Goal: Information Seeking & Learning: Learn about a topic

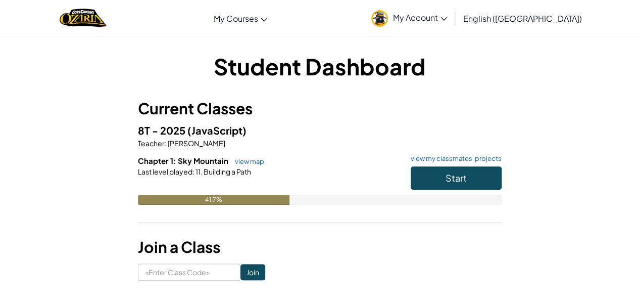
scroll to position [13, 0]
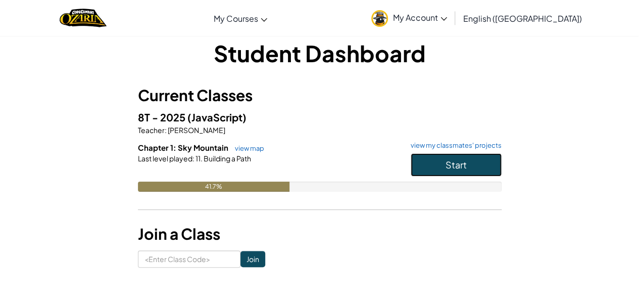
click at [451, 167] on span "Start" at bounding box center [456, 165] width 21 height 12
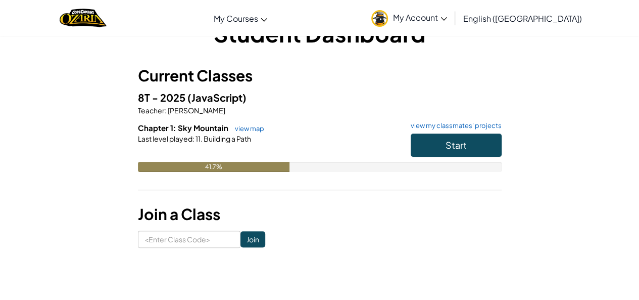
scroll to position [34, 0]
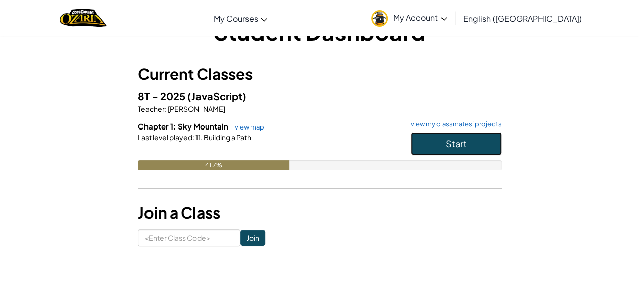
click at [453, 149] on button "Start" at bounding box center [456, 143] width 91 height 23
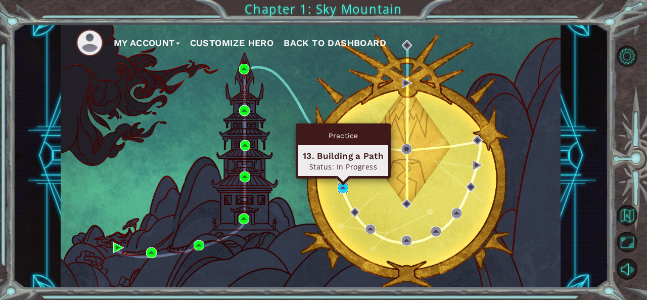
click at [343, 185] on img at bounding box center [342, 187] width 11 height 11
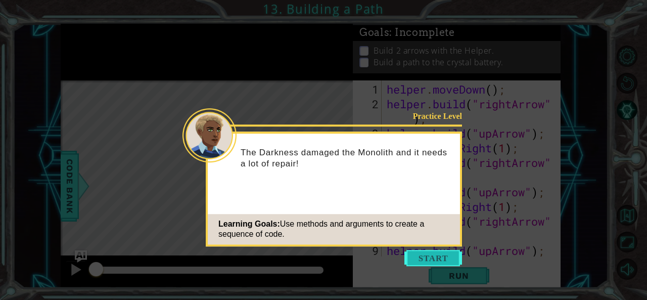
click at [439, 257] on button "Start" at bounding box center [433, 258] width 58 height 16
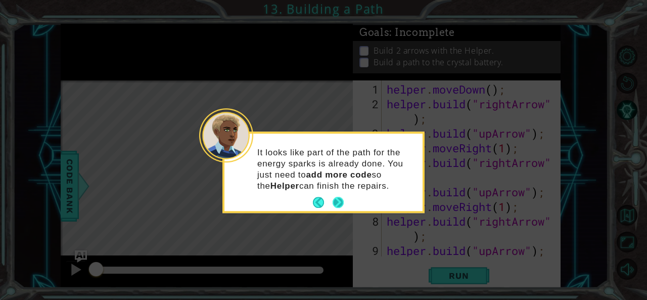
click at [337, 199] on button "Next" at bounding box center [337, 202] width 11 height 11
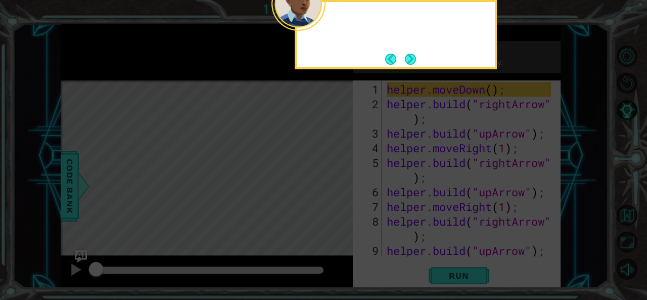
click at [337, 200] on icon at bounding box center [323, 45] width 647 height 510
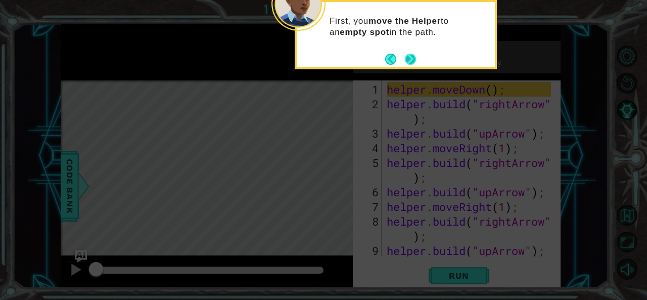
click at [407, 58] on button "Next" at bounding box center [410, 59] width 11 height 11
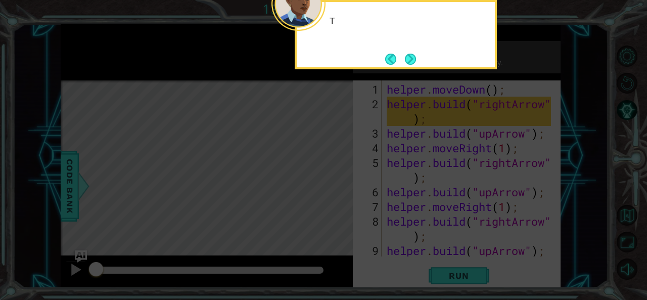
click at [407, 58] on button "Next" at bounding box center [410, 59] width 11 height 11
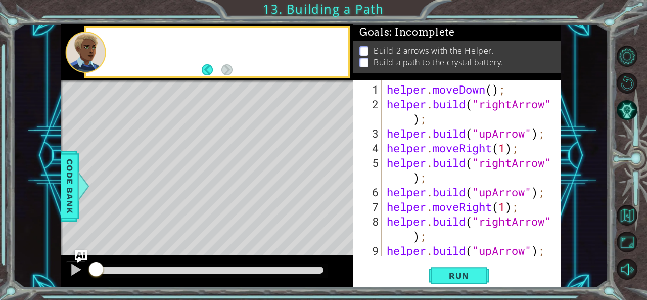
click at [407, 58] on p "Build a path to the crystal battery." at bounding box center [438, 62] width 130 height 11
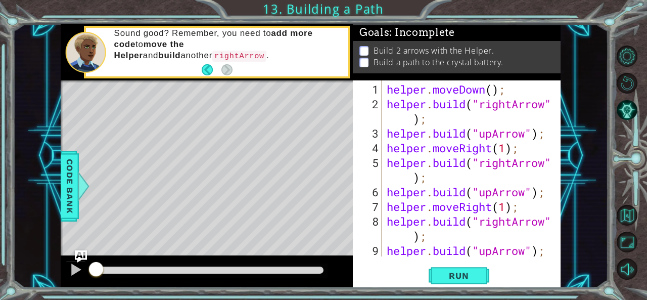
drag, startPoint x: 364, startPoint y: 120, endPoint x: 351, endPoint y: 120, distance: 13.1
click at [351, 120] on div "1 ההההההההההההההההההההההההההההההההההההההההההההההההההההההההההההההההההההההההההההה…" at bounding box center [311, 156] width 500 height 264
drag, startPoint x: 383, startPoint y: 130, endPoint x: 412, endPoint y: 129, distance: 29.3
click at [412, 129] on div "1 2 3 4 5 6 7 8 9 10 helper . moveDown ( ) ; helper . build ( "rightArrow" ) ; …" at bounding box center [456, 168] width 206 height 176
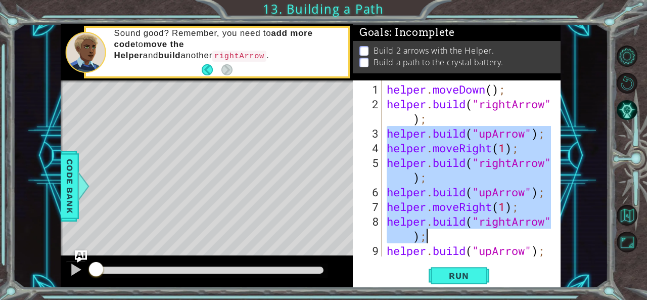
scroll to position [15, 0]
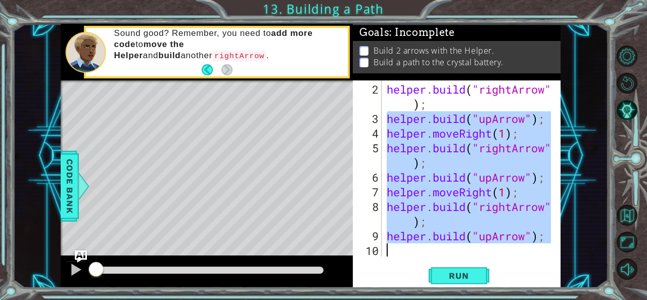
drag, startPoint x: 385, startPoint y: 132, endPoint x: 646, endPoint y: 267, distance: 294.2
click at [639, 267] on div "1 ההההההההההההההההההההההההההההההההההההההההההההההההההההההההההההההההההההההההההההה…" at bounding box center [323, 150] width 647 height 300
type textarea "[DOMAIN_NAME]("upArrow");"
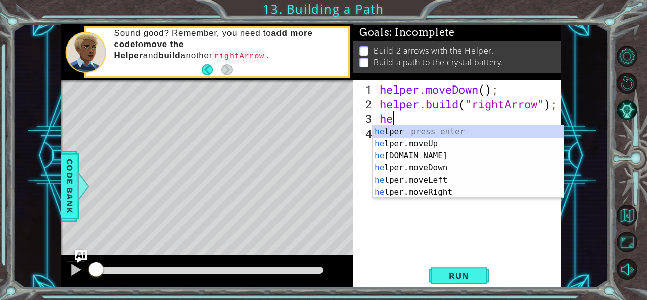
scroll to position [0, 0]
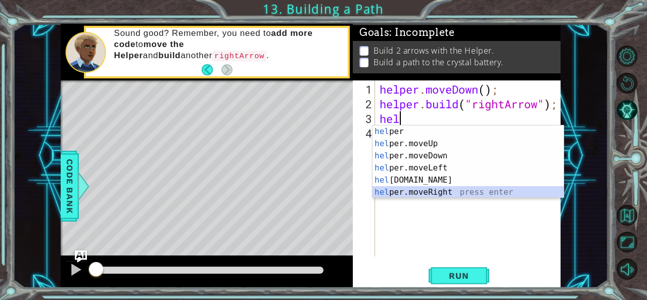
click at [418, 194] on div "hel per press enter hel per.moveUp press enter [GEOGRAPHIC_DATA] per.moveDown p…" at bounding box center [467, 173] width 191 height 97
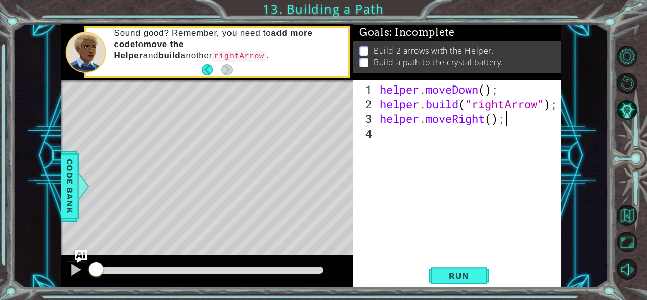
click at [509, 115] on div "helper . moveDown ( ) ; helper . build ( "rightArrow" ) ; helper . moveRight ( …" at bounding box center [470, 184] width 186 height 205
click at [491, 116] on div "helper . moveDown ( ) ; helper . build ( "rightArrow" ) ; helper . moveRight ( …" at bounding box center [470, 184] width 186 height 205
type textarea "helper.moveRight(3);"
click at [464, 274] on span "Run" at bounding box center [458, 275] width 40 height 10
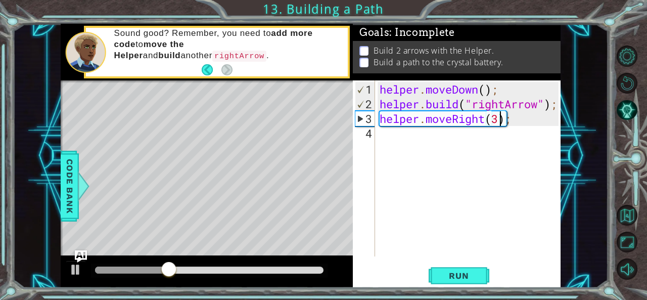
click at [403, 152] on div "helper . moveDown ( ) ; helper . build ( "rightArrow" ) ; helper . moveRight ( …" at bounding box center [470, 184] width 186 height 205
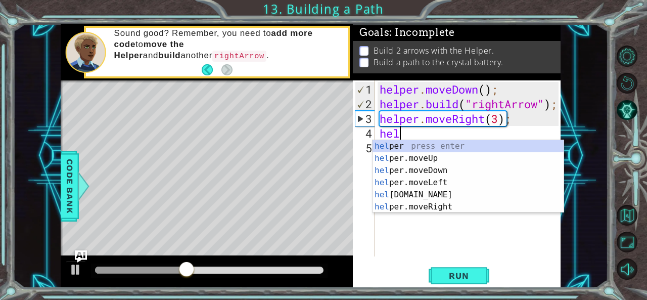
scroll to position [0, 0]
click at [419, 190] on div "hel per press enter hel per.moveUp press enter [GEOGRAPHIC_DATA] per.moveDown p…" at bounding box center [467, 188] width 191 height 97
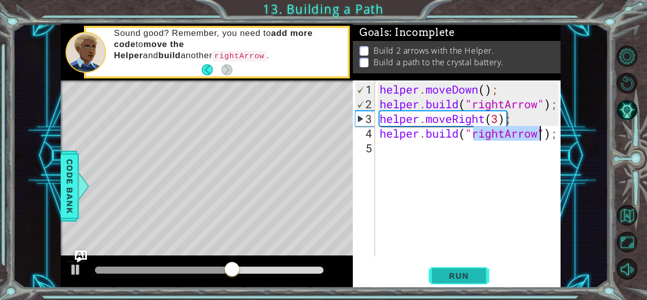
type textarea "[DOMAIN_NAME]("rightArrow");"
click at [467, 271] on span "Run" at bounding box center [458, 275] width 40 height 10
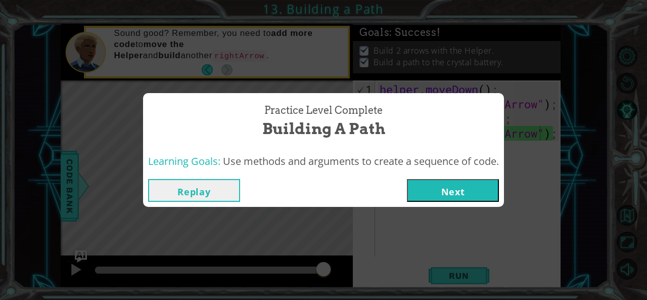
click at [484, 190] on button "Next" at bounding box center [453, 190] width 92 height 23
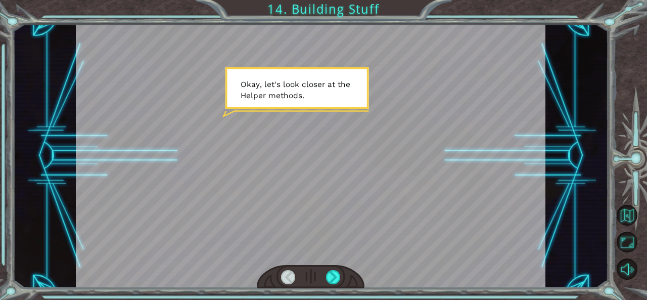
click at [380, 147] on div at bounding box center [310, 156] width 469 height 264
click at [339, 272] on div at bounding box center [333, 277] width 14 height 14
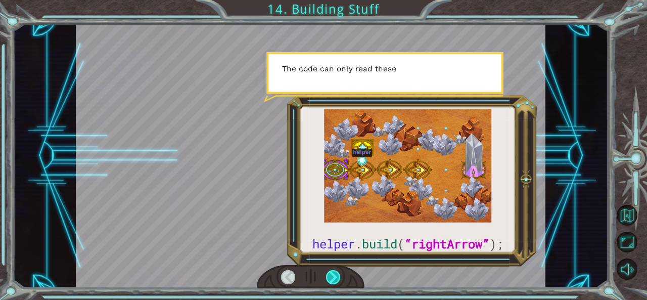
click at [335, 272] on div at bounding box center [333, 277] width 14 height 14
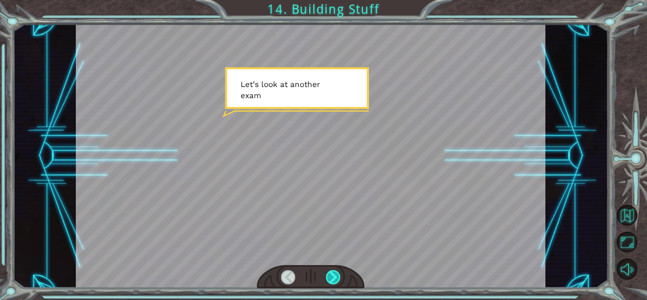
click at [335, 272] on div at bounding box center [333, 277] width 14 height 14
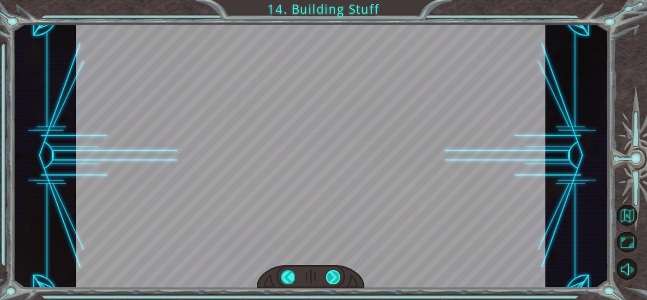
click at [335, 272] on div at bounding box center [333, 277] width 14 height 14
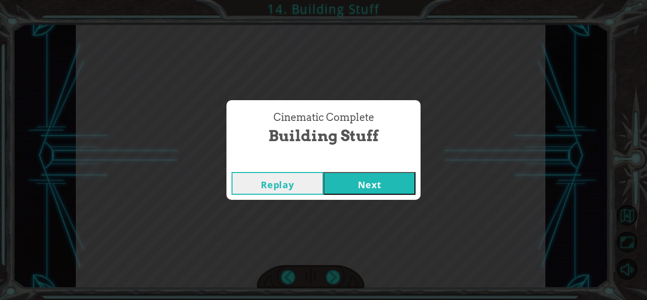
click at [399, 185] on button "Next" at bounding box center [369, 183] width 92 height 23
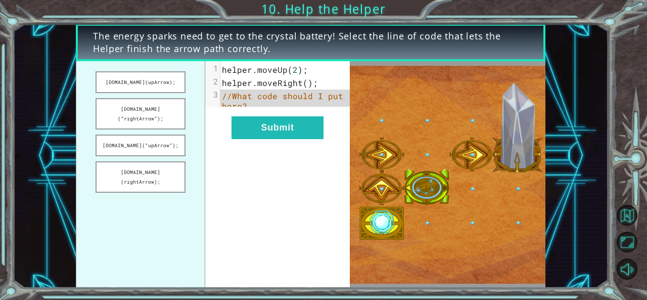
drag, startPoint x: 154, startPoint y: 136, endPoint x: 260, endPoint y: 111, distance: 109.5
click at [177, 134] on button "[DOMAIN_NAME](“upArrow”);" at bounding box center [139, 145] width 89 height 22
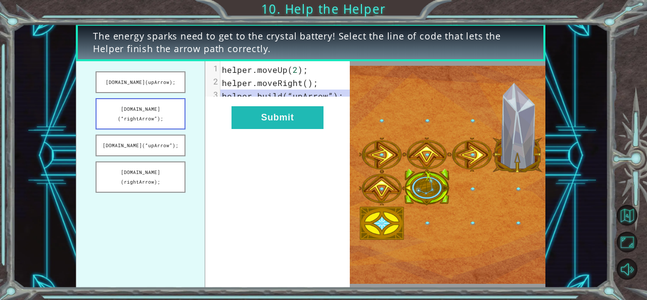
click at [161, 104] on button "[DOMAIN_NAME](“rightArrow”);" at bounding box center [139, 113] width 89 height 31
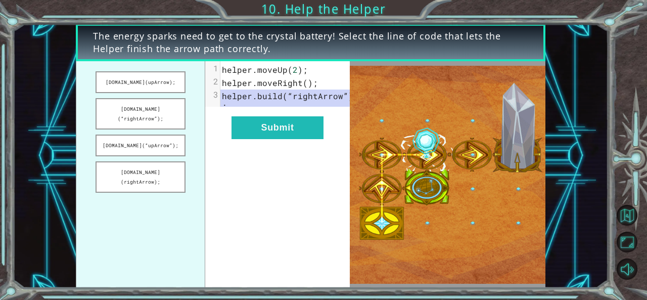
click at [312, 99] on span "“rightArrow”" at bounding box center [317, 95] width 61 height 11
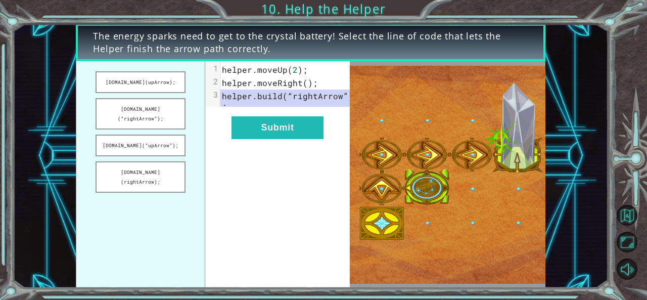
click at [312, 99] on span "“rightArrow”" at bounding box center [317, 95] width 61 height 11
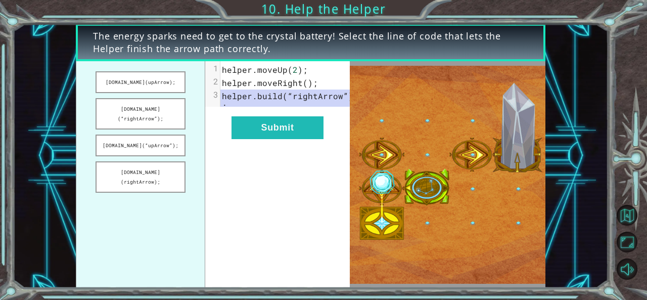
click at [239, 109] on pre "helper . build ( “rightArrow” );" at bounding box center [289, 100] width 138 height 23
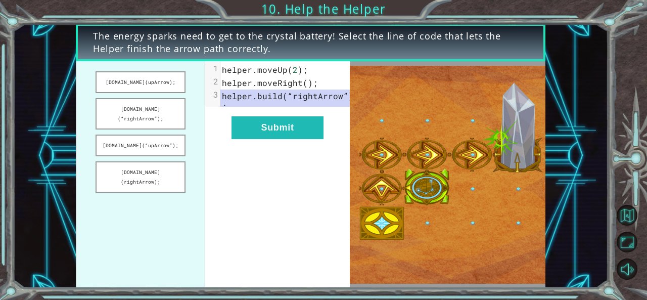
drag, startPoint x: 214, startPoint y: 90, endPoint x: 259, endPoint y: 89, distance: 45.0
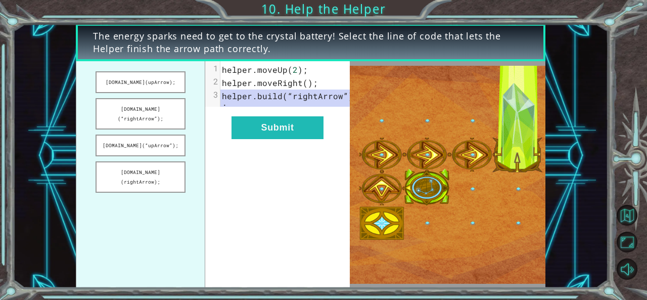
click at [259, 89] on div "3 helper . build ( “rightArrow” );" at bounding box center [289, 100] width 138 height 23
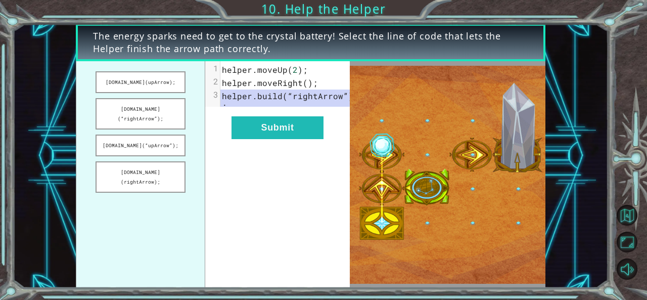
drag, startPoint x: 219, startPoint y: 96, endPoint x: 256, endPoint y: 95, distance: 36.9
click at [256, 95] on div "3 helper . build ( “rightArrow” );" at bounding box center [289, 100] width 138 height 23
drag, startPoint x: 218, startPoint y: 95, endPoint x: 225, endPoint y: 95, distance: 7.1
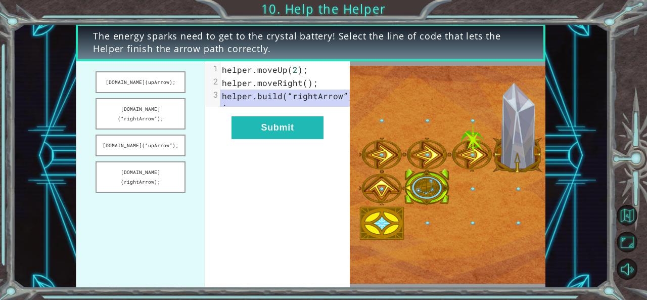
click at [225, 95] on div "3 helper . build ( “rightArrow” );" at bounding box center [289, 100] width 138 height 23
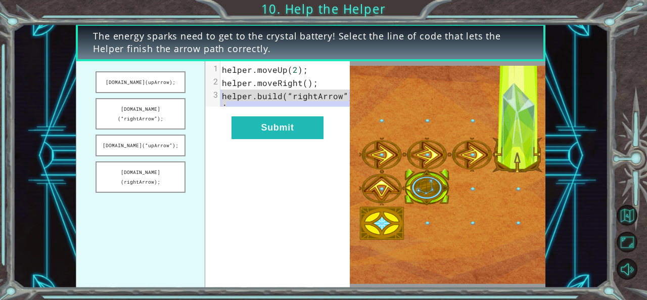
drag, startPoint x: 220, startPoint y: 95, endPoint x: 218, endPoint y: 81, distance: 14.2
click at [228, 123] on div "x 1 helper . moveUp ( 2 ); 2 helper . moveRight (); 3 helper . build ( “rightAr…" at bounding box center [277, 174] width 145 height 226
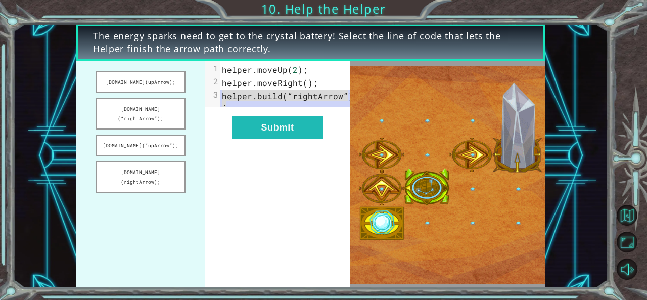
click at [229, 108] on pre "helper . build ( “rightArrow” );" at bounding box center [289, 100] width 138 height 23
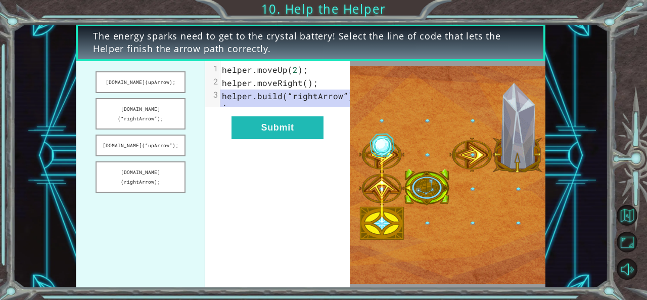
click at [229, 108] on pre "helper . build ( “rightArrow” );" at bounding box center [289, 100] width 138 height 23
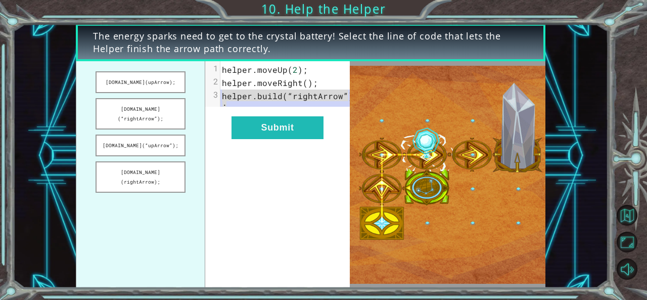
drag, startPoint x: 229, startPoint y: 108, endPoint x: 194, endPoint y: 100, distance: 35.7
click at [194, 100] on div "[DOMAIN_NAME](upArrow); [DOMAIN_NAME](“rightArrow”); [DOMAIN_NAME](“upArrow”); …" at bounding box center [213, 174] width 274 height 226
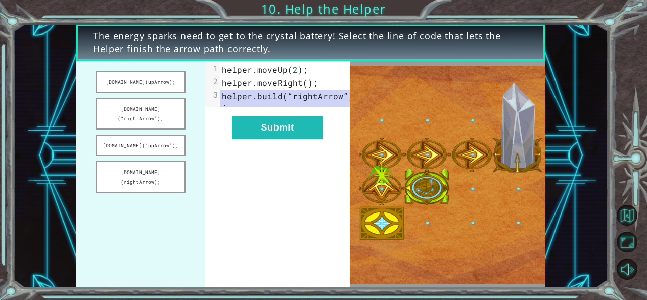
click at [323, 74] on pre "helper . moveUp ( 2 );" at bounding box center [289, 69] width 138 height 13
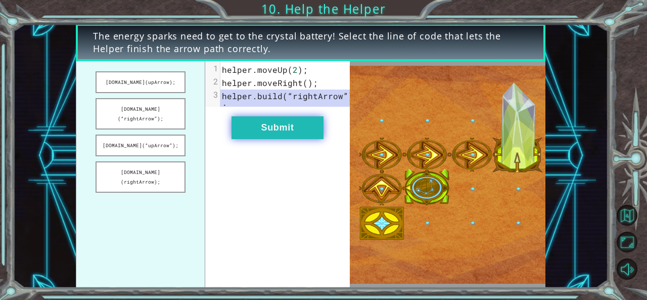
click at [287, 128] on button "Submit" at bounding box center [277, 127] width 92 height 23
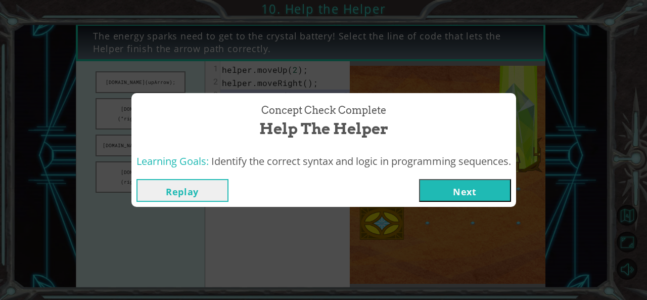
click at [459, 193] on button "Next" at bounding box center [465, 190] width 92 height 23
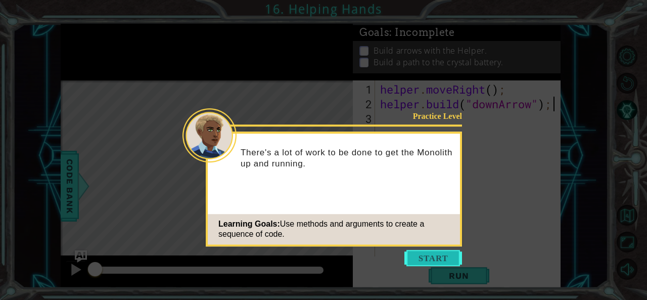
click at [428, 264] on button "Start" at bounding box center [433, 258] width 58 height 16
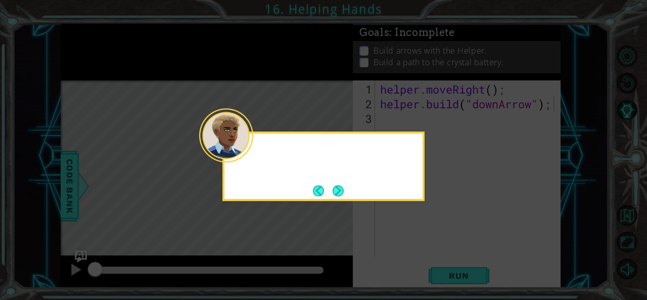
click at [435, 238] on icon at bounding box center [323, 150] width 647 height 300
click at [336, 186] on button "Next" at bounding box center [337, 190] width 11 height 11
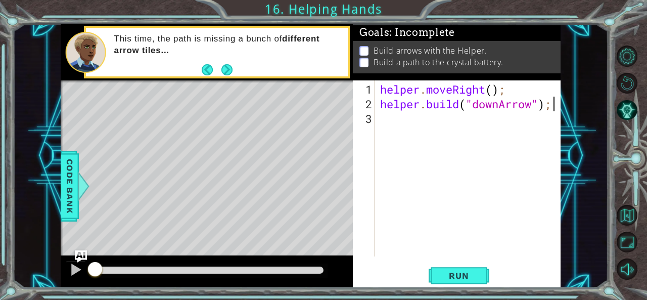
click at [403, 124] on div "helper . moveRight ( ) ; helper . build ( "downArrow" ) ;" at bounding box center [470, 184] width 185 height 205
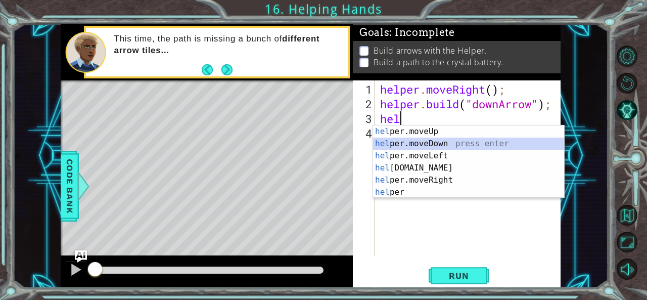
click at [413, 139] on div "hel per.moveUp press enter hel per.moveDown press enter hel per.moveLeft press …" at bounding box center [468, 173] width 191 height 97
type textarea "helper.moveDown(1);"
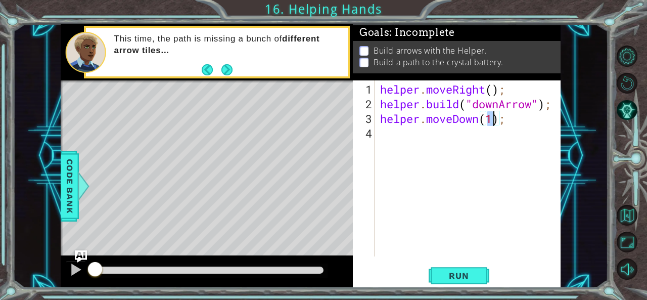
click at [396, 146] on div "helper . moveRight ( ) ; helper . build ( "downArrow" ) ; helper . moveDown ( 1…" at bounding box center [470, 184] width 185 height 205
type textarea "b"
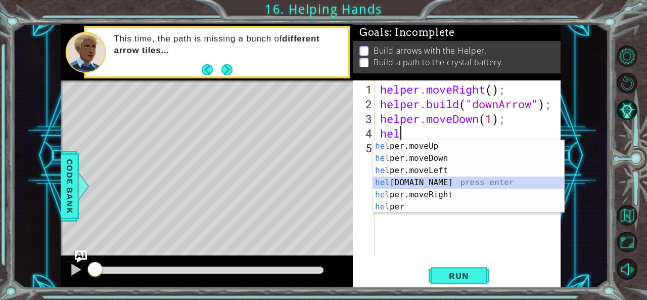
click at [434, 181] on div "hel per.moveUp press enter hel per.moveDown press enter hel per.moveLeft press …" at bounding box center [468, 188] width 191 height 97
type textarea "[DOMAIN_NAME]("rightArrow");"
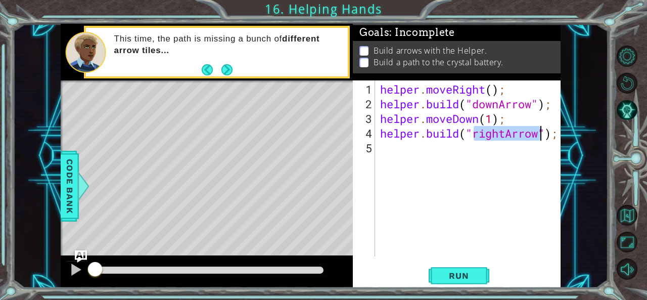
click at [388, 141] on div "helper . moveRight ( ) ; helper . build ( "downArrow" ) ; helper . moveDown ( 1…" at bounding box center [470, 184] width 185 height 205
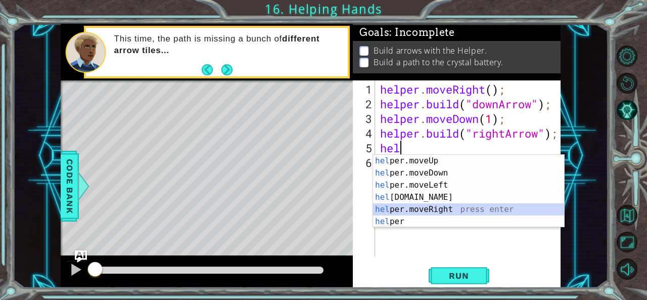
click at [457, 205] on div "hel per.moveUp press enter hel per.moveDown press enter hel per.moveLeft press …" at bounding box center [468, 203] width 191 height 97
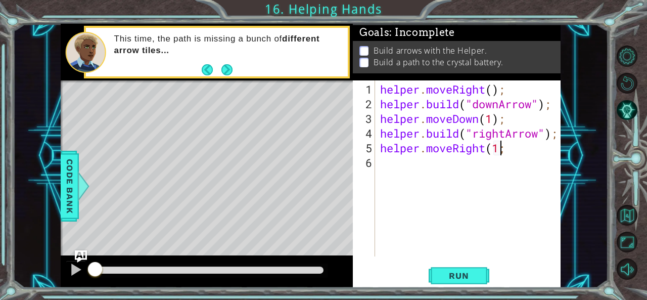
scroll to position [0, 5]
type textarea "helper.moveRight(1);"
click at [419, 167] on div "helper . moveRight ( ) ; helper . build ( "downArrow" ) ; helper . moveDown ( 1…" at bounding box center [470, 184] width 185 height 205
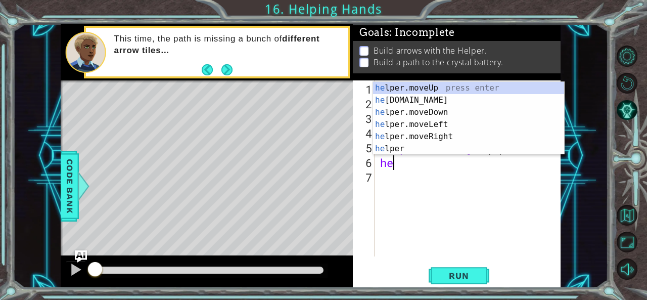
type textarea "h"
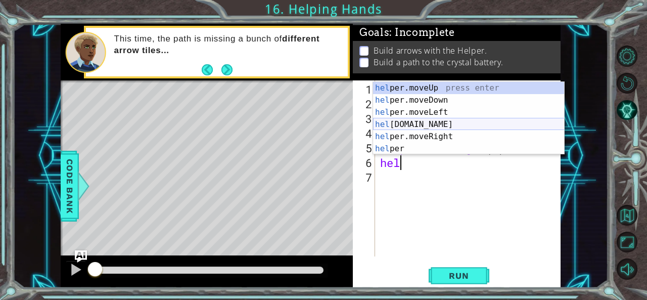
click at [469, 124] on div "hel per.moveUp press enter hel per.moveDown press enter hel per.moveLeft press …" at bounding box center [468, 130] width 191 height 97
type textarea "[DOMAIN_NAME]("rightArrow");"
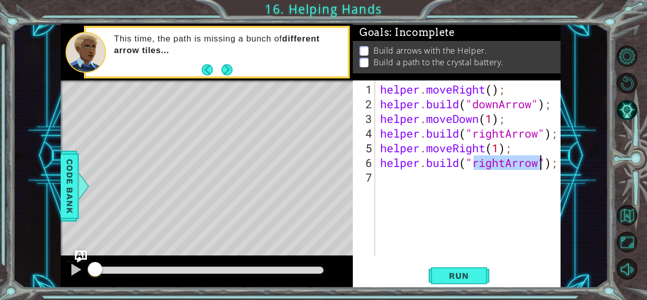
click at [388, 182] on div "helper . moveRight ( ) ; helper . build ( "downArrow" ) ; helper . moveDown ( 1…" at bounding box center [470, 184] width 185 height 205
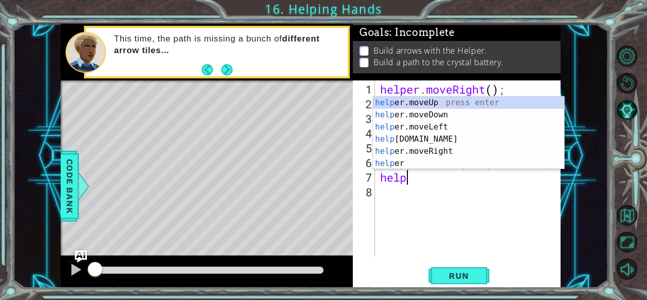
scroll to position [0, 1]
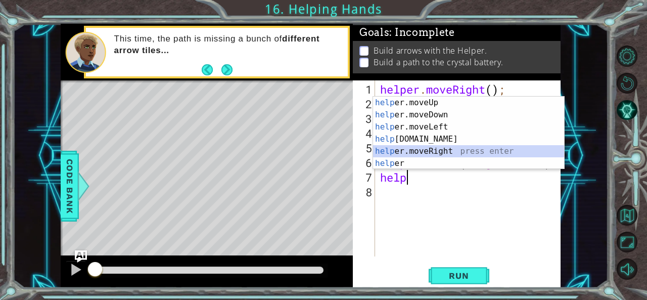
click at [407, 149] on div "help er.moveUp press enter help er.moveDown press enter help er.moveLeft press …" at bounding box center [468, 144] width 191 height 97
type textarea "helper.moveRight(1);"
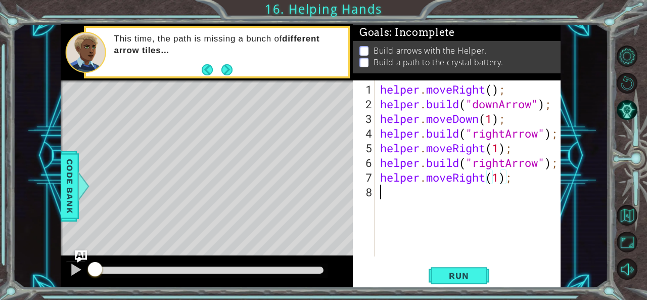
click at [384, 199] on div "helper . moveRight ( ) ; helper . build ( "downArrow" ) ; helper . moveDown ( 1…" at bounding box center [470, 184] width 185 height 205
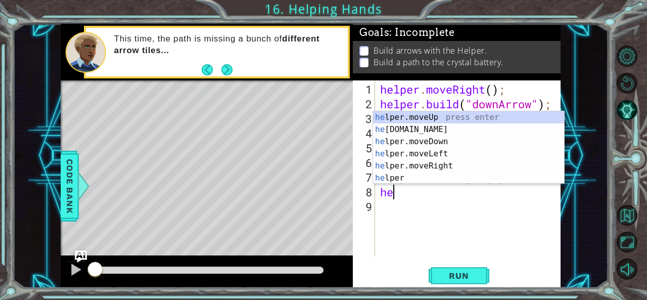
scroll to position [0, 0]
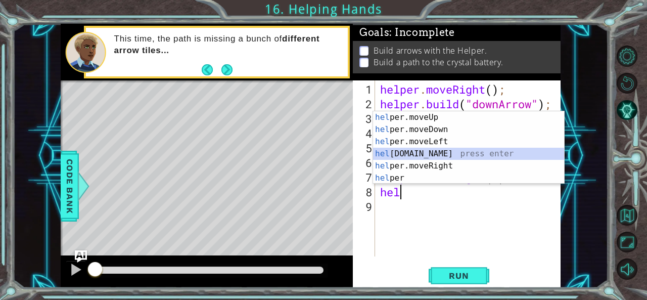
click at [415, 158] on div "hel per.moveUp press enter hel per.moveDown press enter hel per.moveLeft press …" at bounding box center [468, 159] width 191 height 97
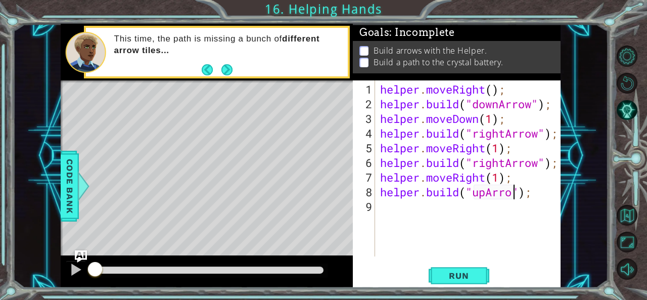
scroll to position [0, 6]
type textarea "[DOMAIN_NAME]("upArrow");"
click at [402, 207] on div "helper . moveRight ( ) ; helper . build ( "downArrow" ) ; helper . moveDown ( 1…" at bounding box center [470, 184] width 185 height 205
type textarea "u"
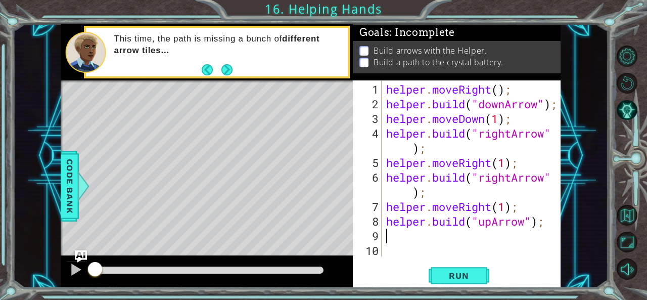
type textarea "b"
type textarea "[DOMAIN_NAME]("upArrow");"
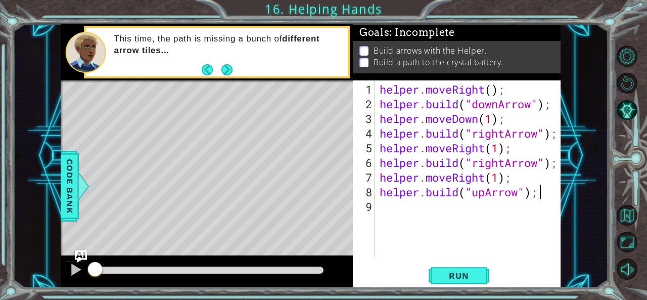
click at [395, 205] on div "helper . moveRight ( ) ; helper . build ( "downArrow" ) ; helper . moveDown ( 1…" at bounding box center [470, 184] width 186 height 205
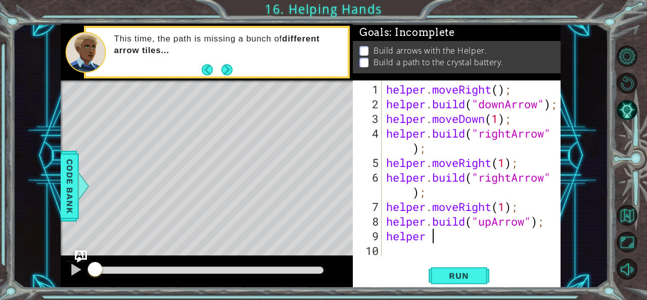
scroll to position [0, 1]
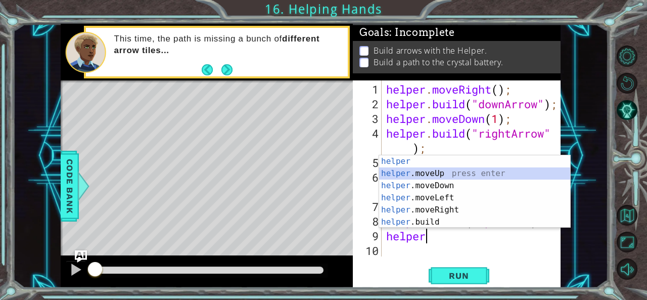
click at [434, 169] on div "helper press enter helper .moveUp press enter helper .moveDown press enter help…" at bounding box center [474, 203] width 191 height 97
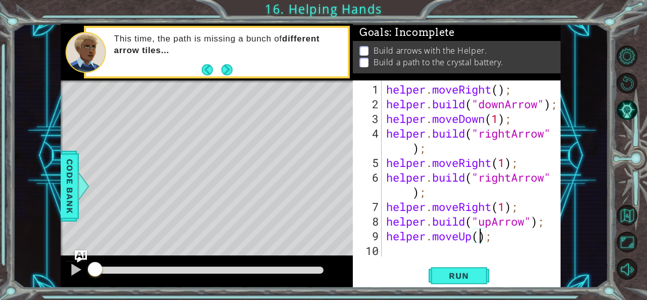
scroll to position [0, 5]
type textarea "helper.moveUp(2);"
click at [471, 270] on span "Run" at bounding box center [458, 275] width 40 height 10
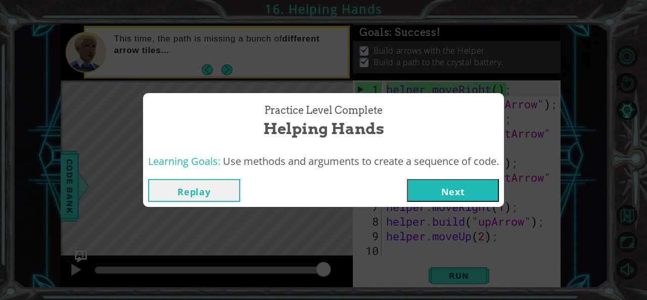
click at [460, 181] on button "Next" at bounding box center [453, 190] width 92 height 23
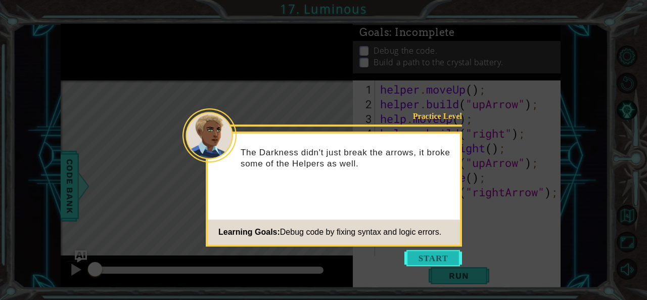
click at [441, 255] on button "Start" at bounding box center [433, 258] width 58 height 16
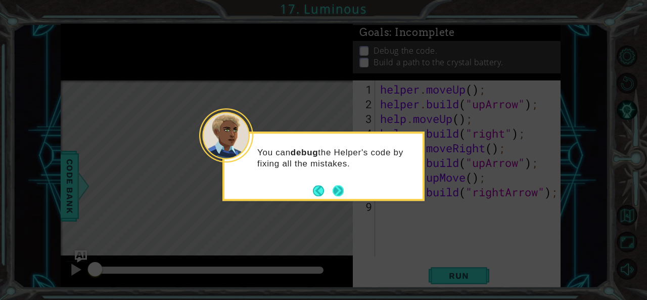
click at [333, 186] on button "Next" at bounding box center [337, 190] width 11 height 11
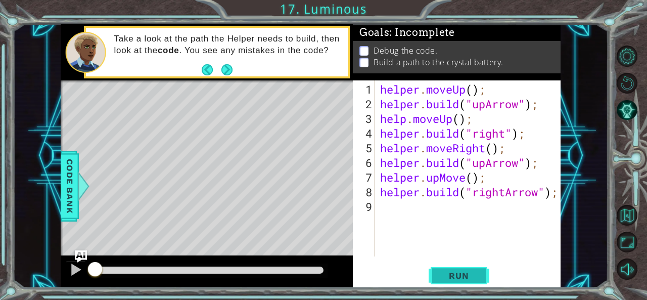
click at [455, 278] on span "Run" at bounding box center [458, 275] width 40 height 10
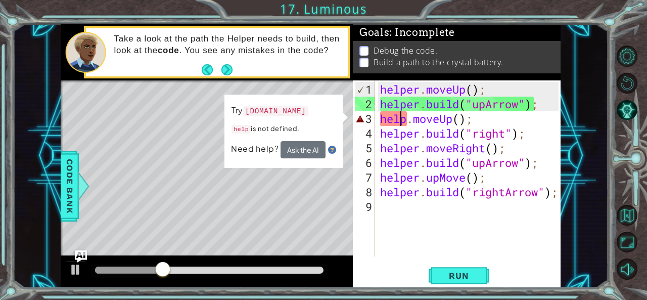
click at [403, 122] on div "helper . moveUp ( ) ; helper . build ( "upArrow" ) ; help . moveUp ( ) ; helper…" at bounding box center [470, 184] width 185 height 205
click at [406, 121] on div "helper . moveUp ( ) ; helper . build ( "upArrow" ) ; help . moveUp ( ) ; helper…" at bounding box center [470, 184] width 185 height 205
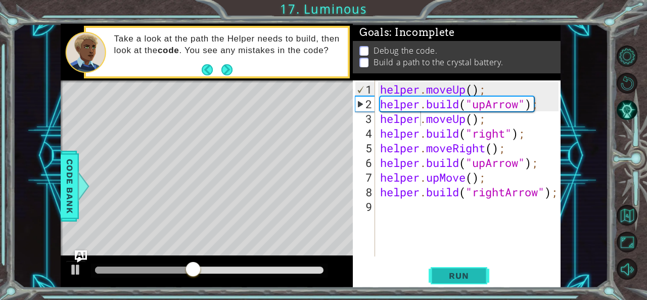
click at [462, 267] on button "Run" at bounding box center [458, 275] width 61 height 21
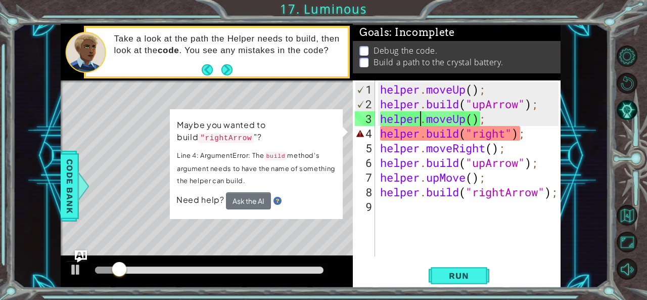
click at [502, 131] on div "helper . moveUp ( ) ; helper . build ( "upArrow" ) ; helper . moveUp ( ) ; help…" at bounding box center [470, 184] width 185 height 205
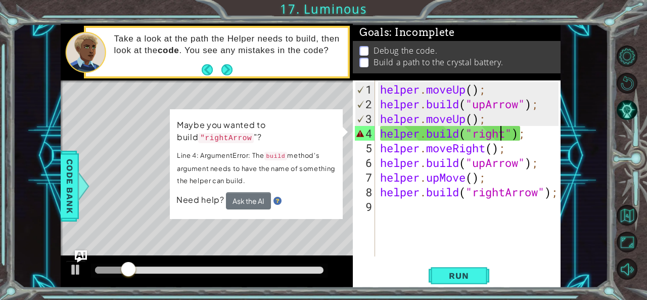
click at [507, 131] on div "helper . moveUp ( ) ; helper . build ( "upArrow" ) ; helper . moveUp ( ) ; help…" at bounding box center [470, 184] width 185 height 205
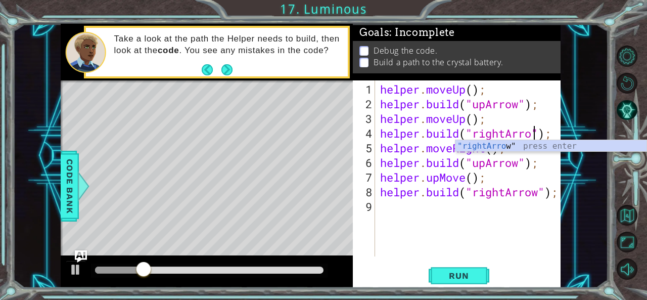
type textarea "[DOMAIN_NAME]("rightArrow");"
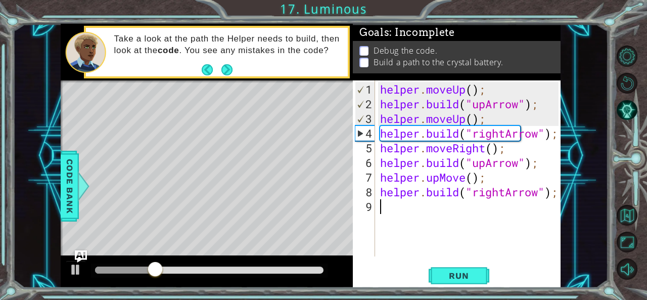
click at [503, 212] on div "helper . moveUp ( ) ; helper . build ( "upArrow" ) ; helper . moveUp ( ) ; help…" at bounding box center [470, 184] width 185 height 205
click at [455, 274] on span "Run" at bounding box center [458, 275] width 40 height 10
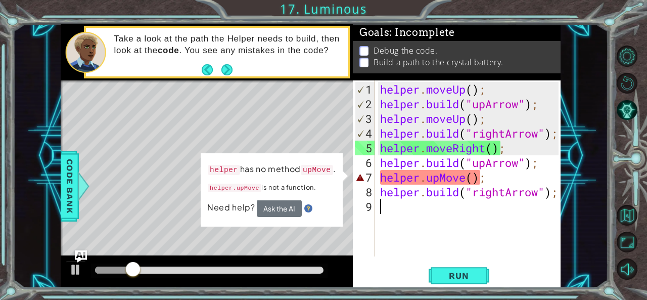
click at [440, 177] on div "helper . moveUp ( ) ; helper . build ( "upArrow" ) ; helper . moveUp ( ) ; help…" at bounding box center [470, 184] width 185 height 205
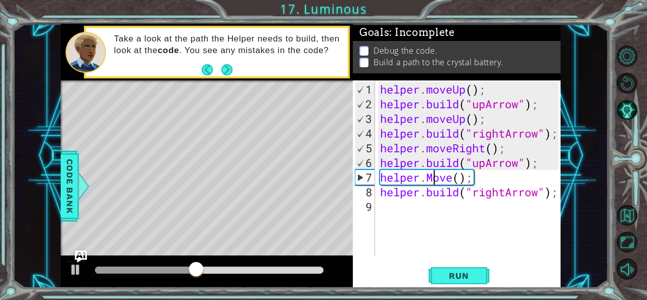
click at [433, 179] on div "helper . moveUp ( ) ; helper . build ( "upArrow" ) ; helper . moveUp ( ) ; help…" at bounding box center [470, 184] width 185 height 205
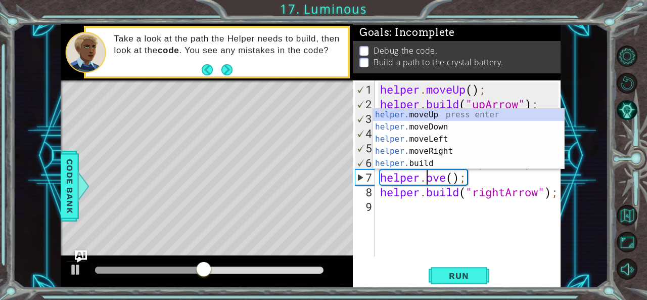
scroll to position [0, 2]
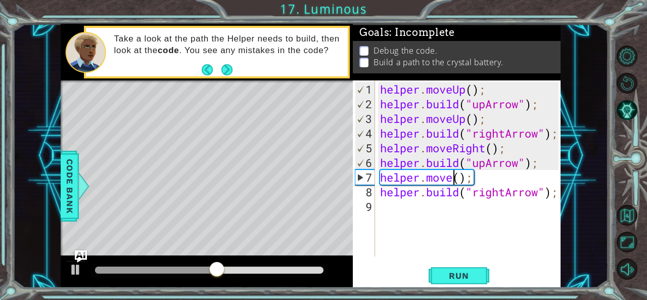
click at [451, 179] on div "helper . moveUp ( ) ; helper . build ( "upArrow" ) ; helper . moveUp ( ) ; help…" at bounding box center [470, 184] width 185 height 205
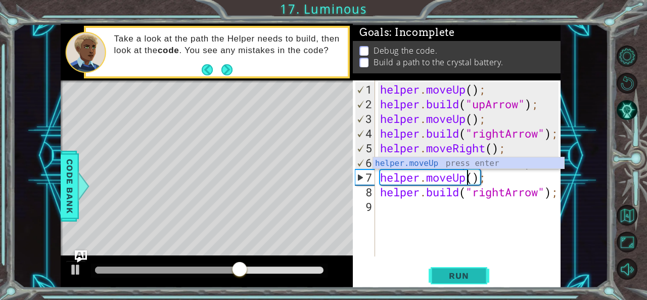
type textarea "helper.moveUp();"
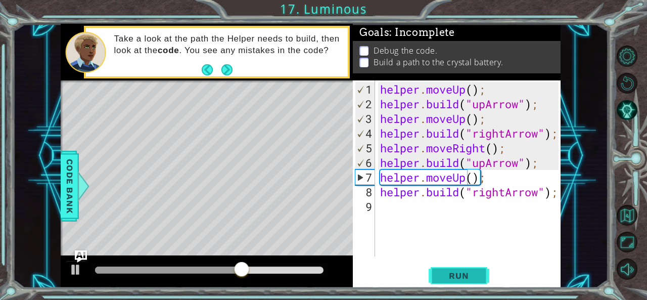
click at [461, 277] on span "Run" at bounding box center [458, 275] width 40 height 10
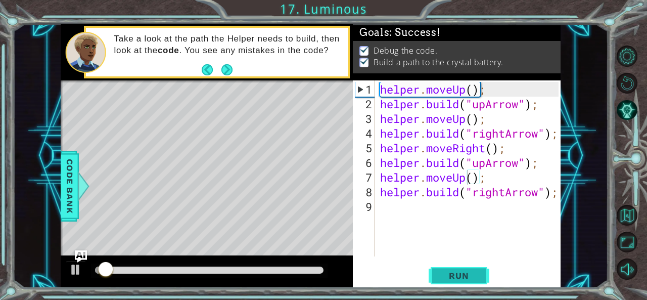
click at [461, 277] on span "Run" at bounding box center [458, 275] width 40 height 10
click at [476, 273] on span "Run" at bounding box center [458, 275] width 40 height 10
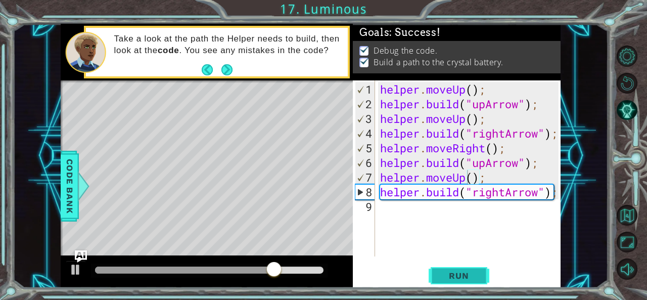
click at [476, 273] on span "Run" at bounding box center [458, 275] width 40 height 10
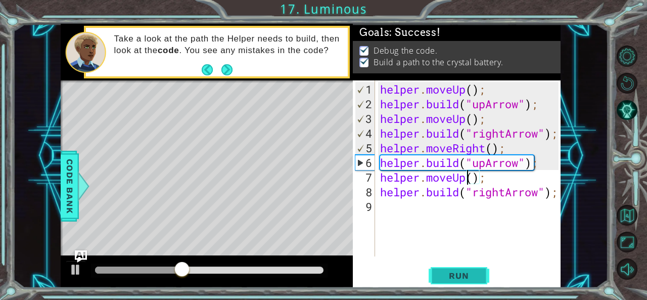
click at [474, 269] on button "Run" at bounding box center [458, 275] width 61 height 21
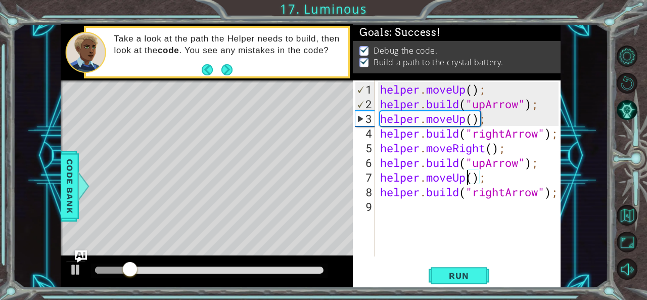
click at [489, 240] on div "helper . moveUp ( ) ; helper . build ( "upArrow" ) ; helper . moveUp ( ) ; help…" at bounding box center [470, 184] width 185 height 205
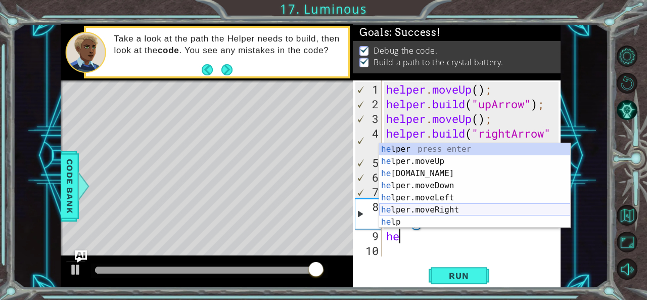
click at [442, 209] on div "he lper press enter he lper.moveUp press enter he [DOMAIN_NAME] press enter he …" at bounding box center [474, 197] width 191 height 109
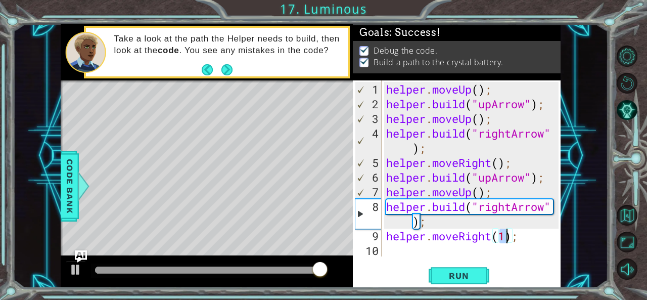
type textarea "helper.moveRight(1);"
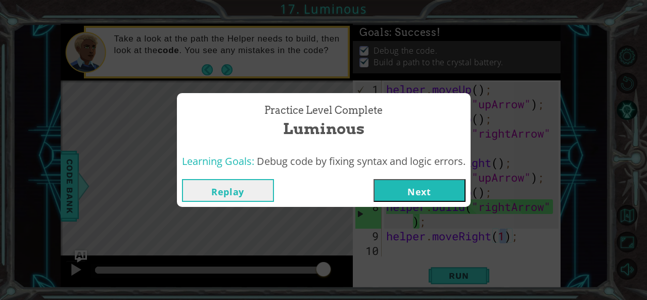
click at [418, 187] on button "Next" at bounding box center [419, 190] width 92 height 23
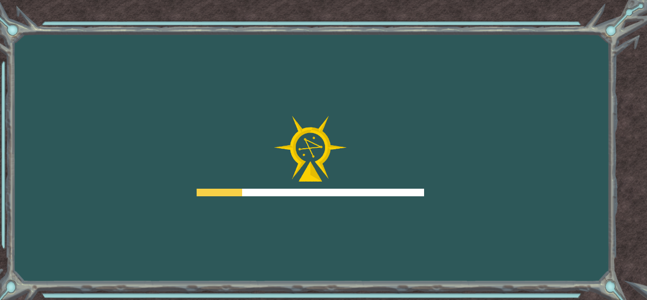
click at [418, 187] on div at bounding box center [310, 156] width 227 height 81
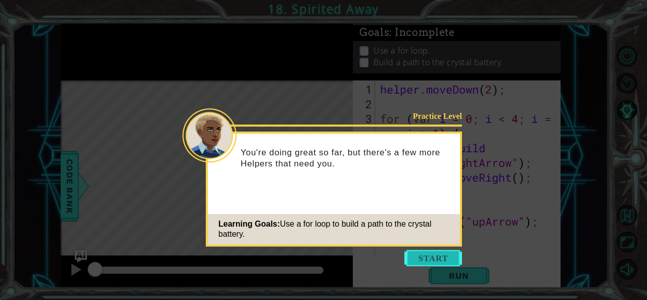
click at [432, 259] on button "Start" at bounding box center [433, 258] width 58 height 16
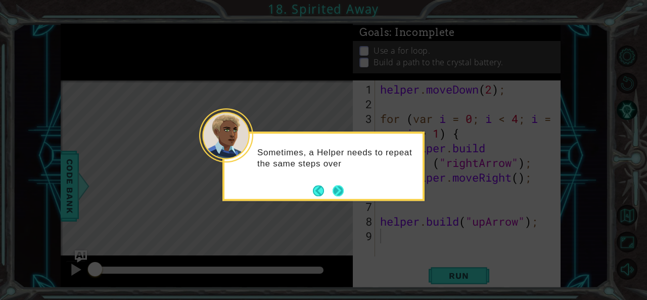
click at [342, 192] on button "Next" at bounding box center [337, 190] width 11 height 11
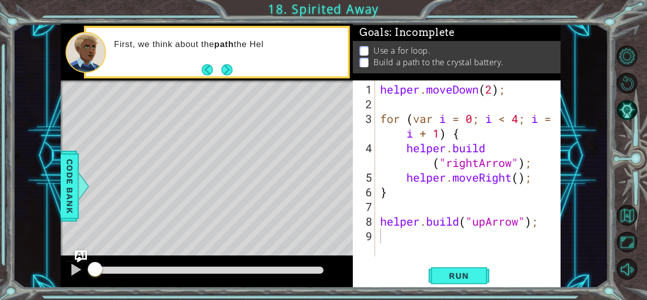
click at [353, 219] on div "1 2 3 4 5 6 7 8 9 helper . moveDown ( 2 ) ; for ( var i = 0 ; i < 4 ; i = i + 1…" at bounding box center [456, 168] width 206 height 176
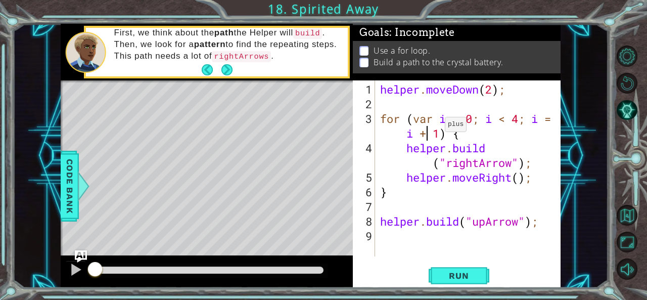
click at [429, 128] on div "helper . moveDown ( 2 ) ; for ( var i = 0 ; i < 4 ; i = i + 1 ) { helper . buil…" at bounding box center [470, 184] width 185 height 205
click at [505, 142] on div "helper . moveDown ( 2 ) ; for ( var i = 0 ; i < 4 ; i = i + 1 ) { helper . buil…" at bounding box center [470, 184] width 185 height 205
type textarea "[DOMAIN_NAME]("rightArrow");"
click at [477, 272] on span "Run" at bounding box center [458, 275] width 40 height 10
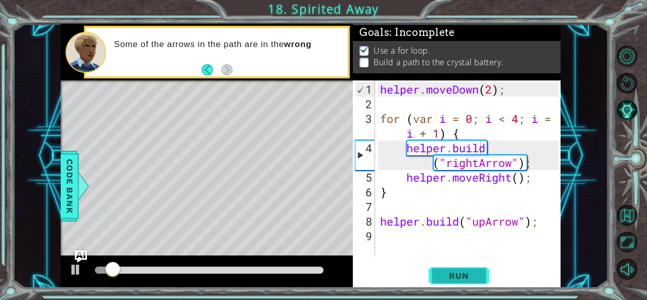
click at [473, 275] on span "Run" at bounding box center [458, 275] width 40 height 10
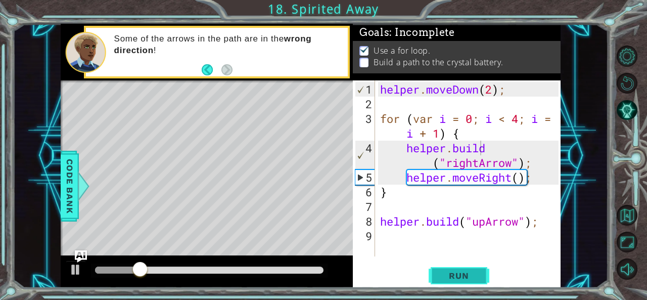
click at [473, 275] on span "Run" at bounding box center [458, 275] width 40 height 10
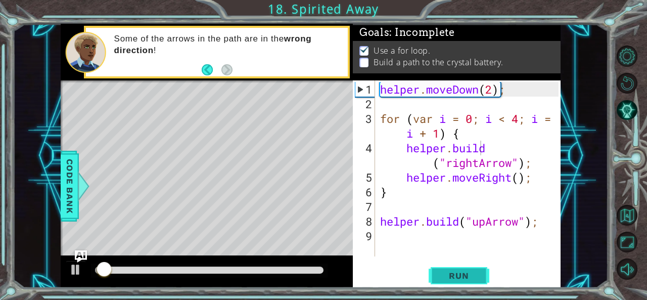
click at [473, 275] on span "Run" at bounding box center [458, 275] width 40 height 10
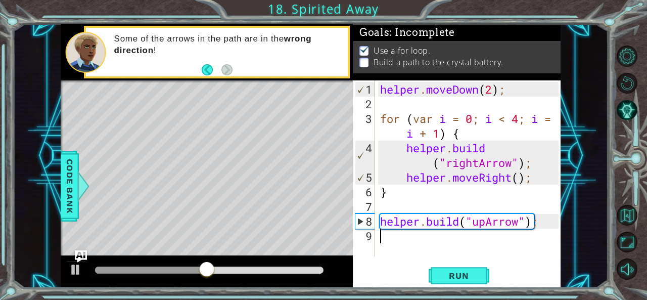
click at [393, 246] on div "helper . moveDown ( 2 ) ; for ( var i = 0 ; i < 4 ; i = i + 1 ) { helper . buil…" at bounding box center [470, 184] width 185 height 205
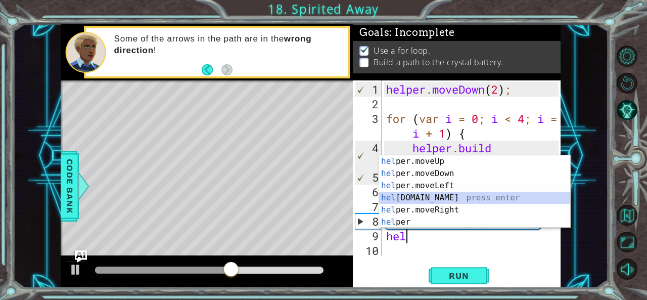
click at [426, 194] on div "hel per.moveUp press enter hel per.moveDown press enter hel per.moveLeft press …" at bounding box center [474, 203] width 191 height 97
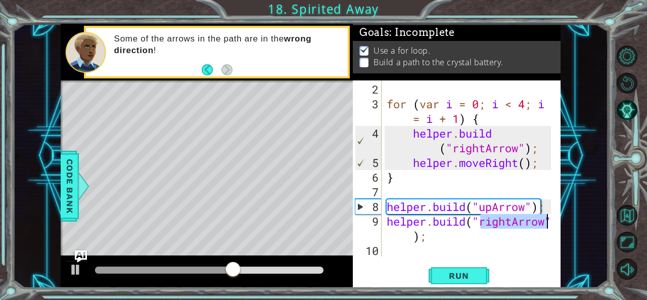
scroll to position [15, 0]
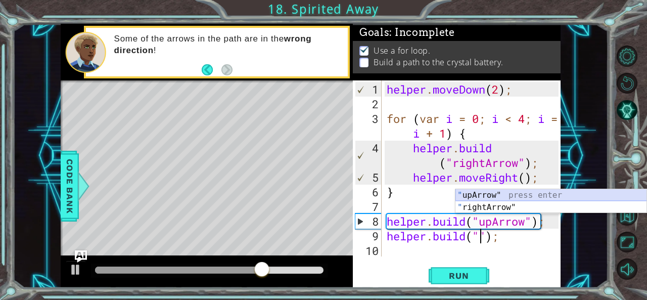
click at [532, 194] on div "" upArrow" press enter " rightArrow" press enter" at bounding box center [550, 213] width 191 height 48
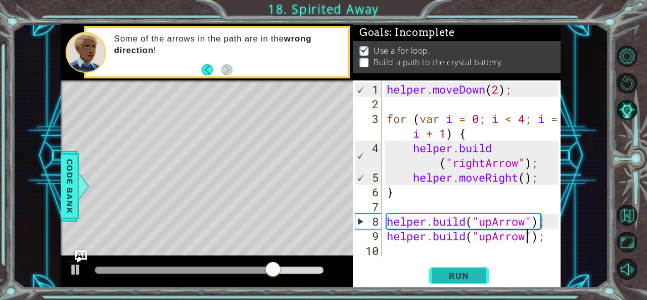
type textarea "[DOMAIN_NAME]("upArrow");"
click at [446, 275] on span "Run" at bounding box center [458, 275] width 40 height 10
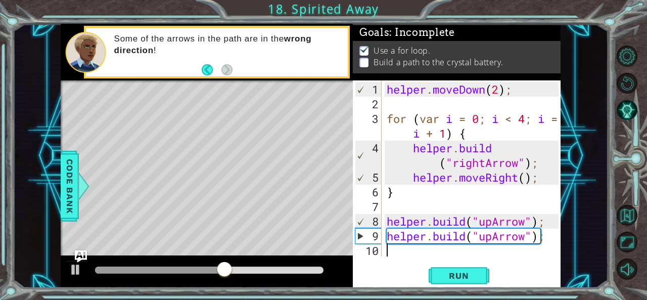
click at [384, 248] on div "helper . moveDown ( 2 ) ; for ( var i = 0 ; i < 4 ; i = i + 1 ) { helper . buil…" at bounding box center [473, 184] width 179 height 205
click at [384, 232] on div "1 2 3 4 5 6 7 8 9 10 helper . moveDown ( 2 ) ; for ( var i = 0 ; i < 4 ; i = i …" at bounding box center [456, 168] width 206 height 176
click at [533, 231] on div "helper . moveDown ( 2 ) ; for ( var i = 0 ; i < 4 ; i = i + 1 ) { helper . buil…" at bounding box center [473, 184] width 179 height 205
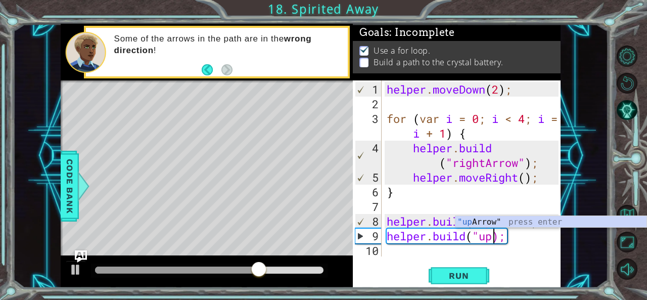
click at [510, 236] on div "helper . moveDown ( 2 ) ; for ( var i = 0 ; i < 4 ; i = i + 1 ) { helper . buil…" at bounding box center [473, 184] width 179 height 205
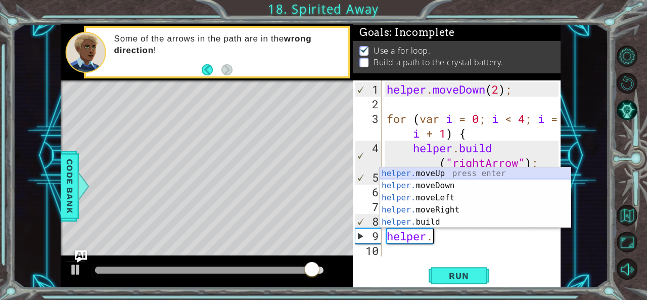
click at [444, 170] on div "helper. moveUp press enter helper. moveDown press enter helper. moveLeft press …" at bounding box center [474, 209] width 191 height 85
type textarea "helper.moveUp(1);"
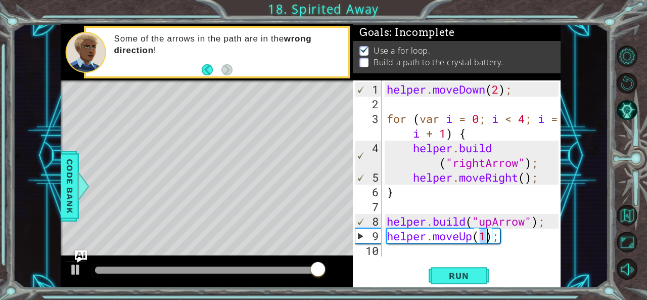
click at [389, 249] on div "helper . moveDown ( 2 ) ; for ( var i = 0 ; i < 4 ; i = i + 1 ) { helper . buil…" at bounding box center [473, 184] width 179 height 205
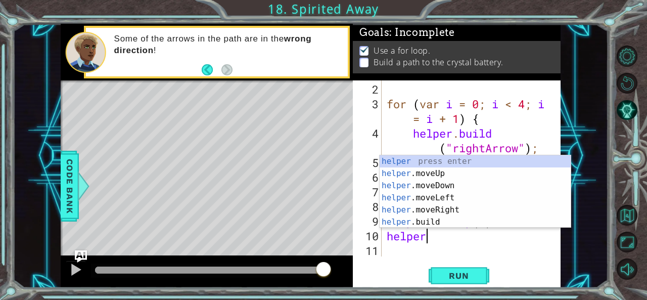
scroll to position [0, 1]
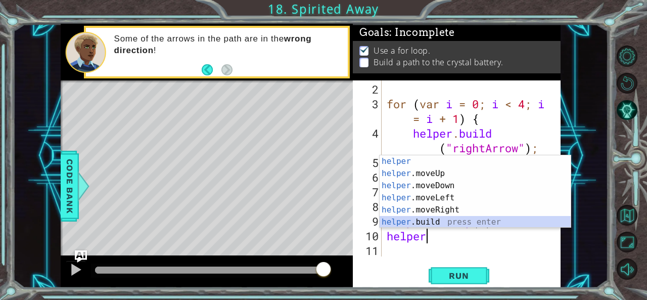
click at [442, 220] on div "helper press enter helper .moveUp press enter helper .moveDown press enter help…" at bounding box center [474, 203] width 191 height 97
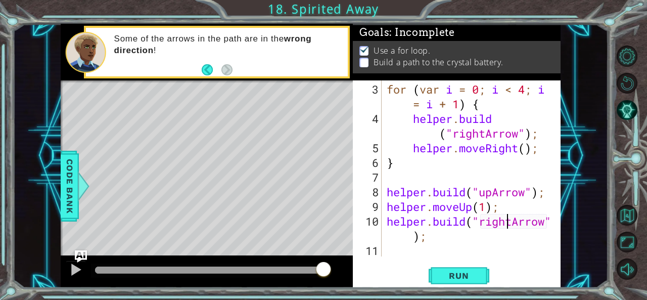
click at [506, 226] on div "for ( var i = 0 ; i < 4 ; i = i + 1 ) { helper . build ( "rightArrow" ) ; helpe…" at bounding box center [469, 192] width 171 height 220
click at [513, 222] on div "for ( var i = 0 ; i < 4 ; i = i + 1 ) { helper . build ( "rightArrow" ) ; helpe…" at bounding box center [469, 192] width 171 height 220
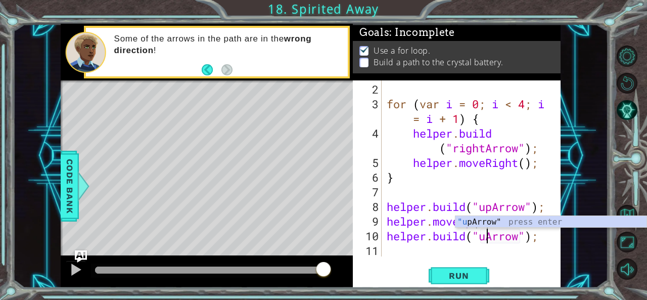
scroll to position [0, 5]
click at [513, 221] on div ""up Arrow" press enter" at bounding box center [550, 234] width 191 height 36
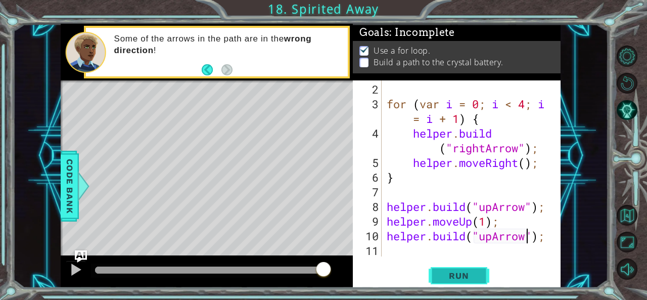
type textarea "[DOMAIN_NAME]("upArrow");"
click at [461, 271] on span "Run" at bounding box center [458, 275] width 40 height 10
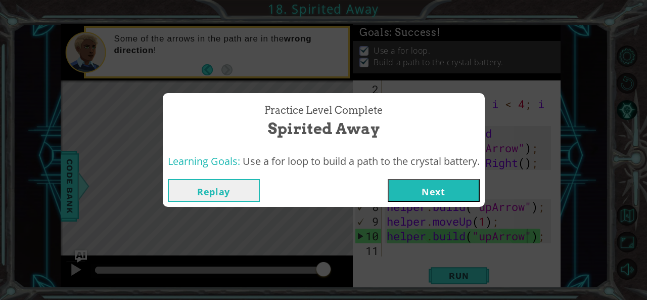
click at [453, 186] on button "Next" at bounding box center [433, 190] width 92 height 23
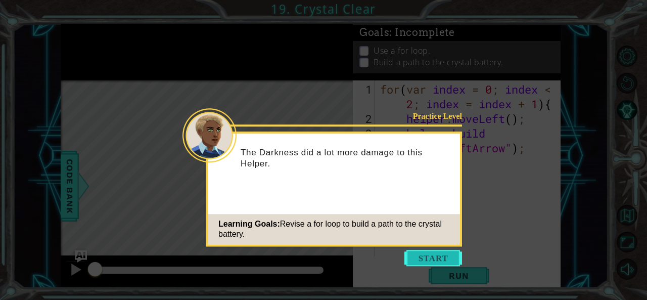
click at [438, 252] on button "Start" at bounding box center [433, 258] width 58 height 16
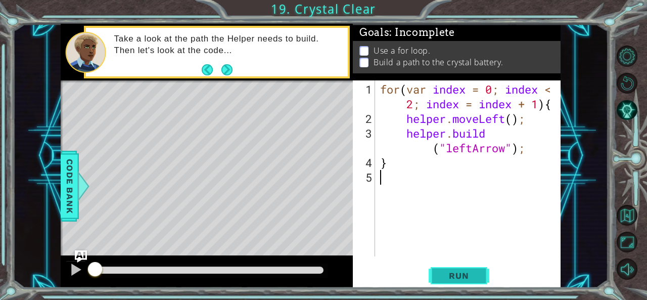
click at [451, 275] on span "Run" at bounding box center [458, 275] width 40 height 10
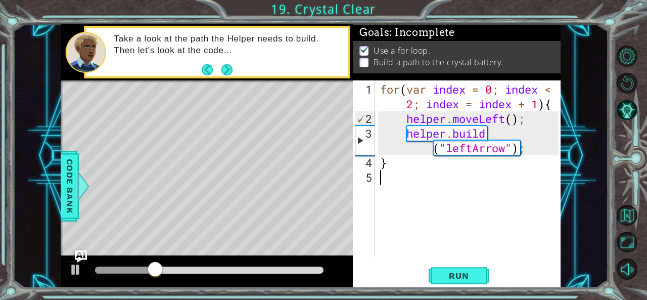
click at [453, 209] on div "for ( var index = 0 ; index < 2 ; index = index + 1 ) { helper . moveLeft ( ) ;…" at bounding box center [470, 192] width 185 height 220
click at [419, 155] on div "for ( var index = 0 ; index < 2 ; index = index + 1 ) { helper . moveLeft ( ) ;…" at bounding box center [470, 192] width 185 height 220
type textarea "}"
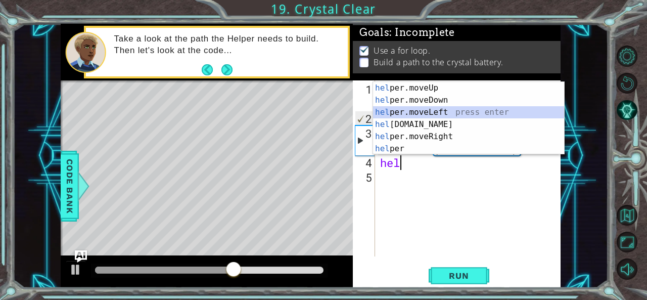
click at [434, 108] on div "hel per.moveUp press enter hel per.moveDown press enter hel per.moveLeft press …" at bounding box center [468, 130] width 191 height 97
type textarea "helper.moveLeft(1);"
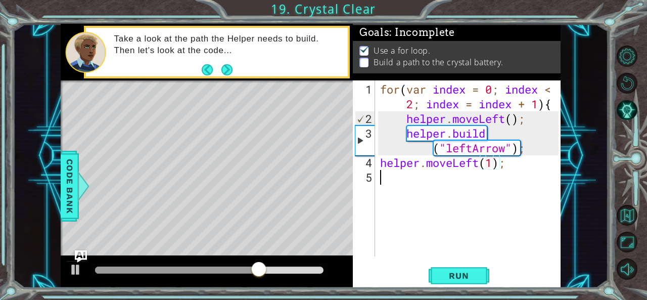
click at [408, 178] on div "for ( var index = 0 ; index < 2 ; index = index + 1 ) { helper . moveLeft ( ) ;…" at bounding box center [470, 192] width 185 height 220
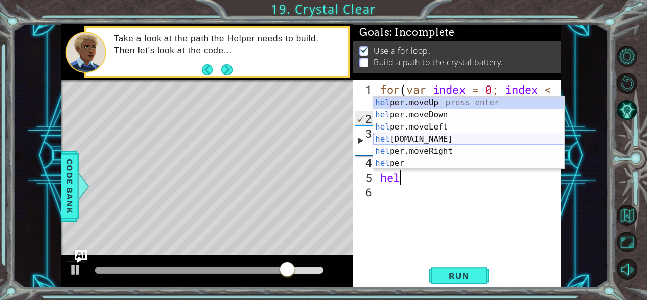
click at [417, 134] on div "hel per.moveUp press enter hel per.moveDown press enter hel per.moveLeft press …" at bounding box center [468, 144] width 191 height 97
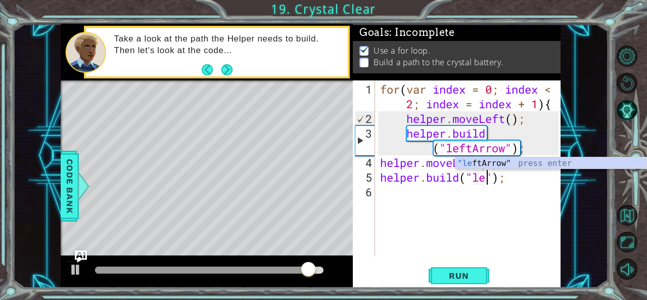
scroll to position [0, 5]
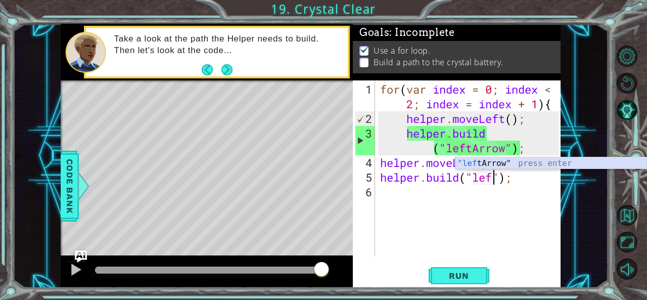
click at [485, 161] on div ""lef [PERSON_NAME]" press enter" at bounding box center [550, 175] width 191 height 36
type textarea "[DOMAIN_NAME]("leftArrow");"
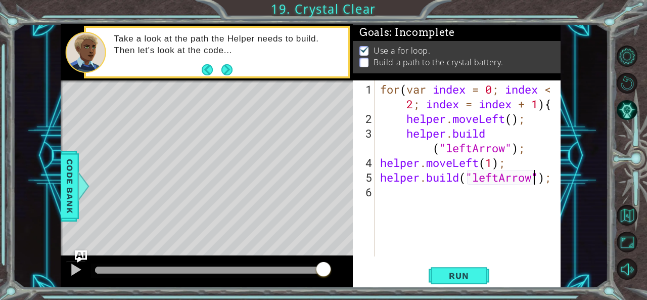
click at [381, 191] on div "for ( var index = 0 ; index < 2 ; index = index + 1 ) { helper . moveLeft ( ) ;…" at bounding box center [470, 192] width 185 height 220
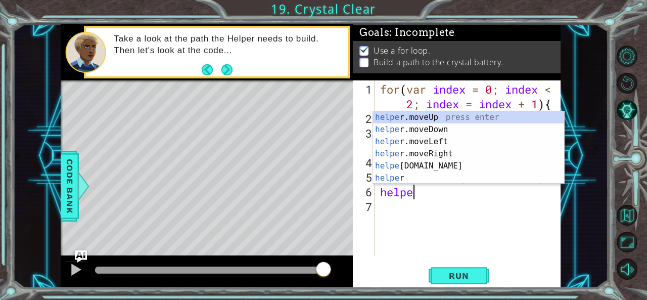
scroll to position [0, 1]
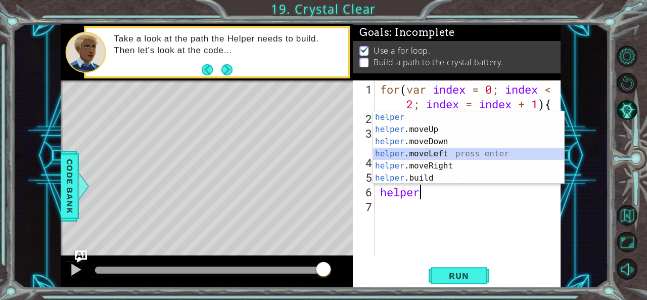
click at [412, 153] on div "helper press enter helper .moveUp press enter helper .moveDown press enter help…" at bounding box center [468, 159] width 191 height 97
type textarea "helper.moveLeft(1);"
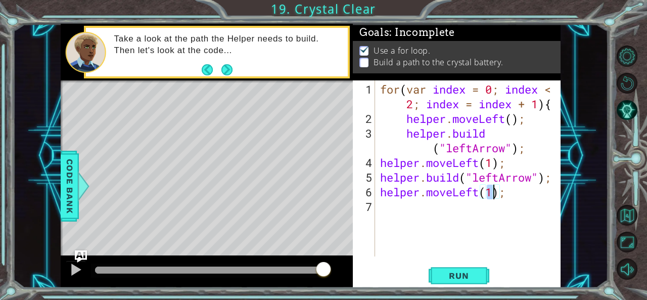
click at [408, 209] on div "for ( var index = 0 ; index < 2 ; index = index + 1 ) { helper . moveLeft ( ) ;…" at bounding box center [470, 192] width 185 height 220
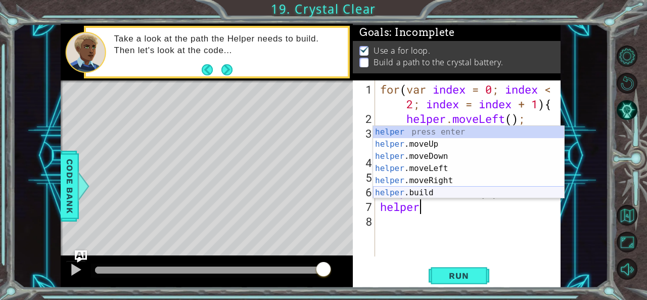
click at [417, 188] on div "helper press enter helper .moveUp press enter helper .moveDown press enter help…" at bounding box center [468, 174] width 191 height 97
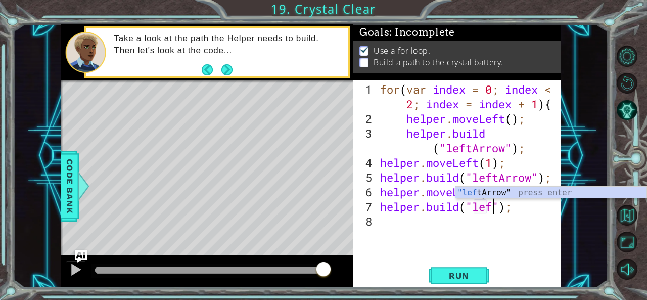
scroll to position [0, 5]
click at [503, 191] on div ""left Arrow" press enter" at bounding box center [550, 204] width 191 height 36
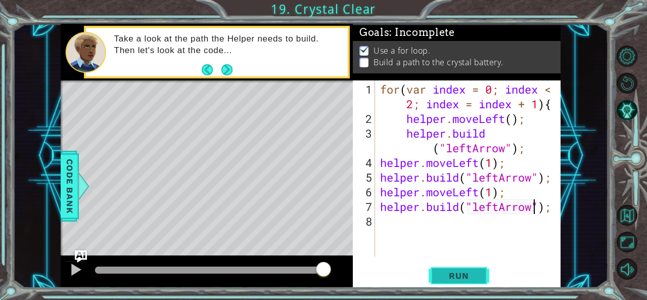
click at [464, 266] on button "Run" at bounding box center [458, 275] width 61 height 21
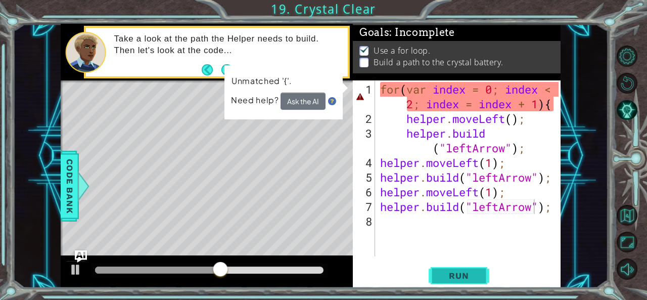
click at [443, 271] on span "Run" at bounding box center [458, 275] width 40 height 10
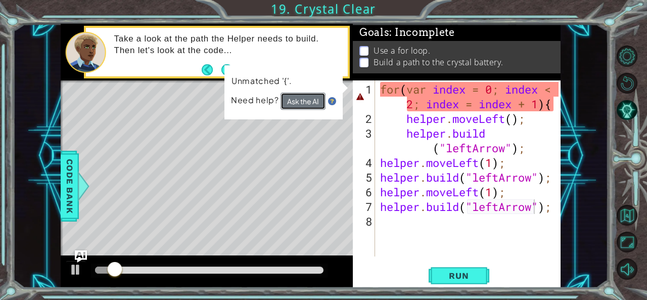
click at [308, 103] on button "Ask the AI" at bounding box center [302, 100] width 45 height 17
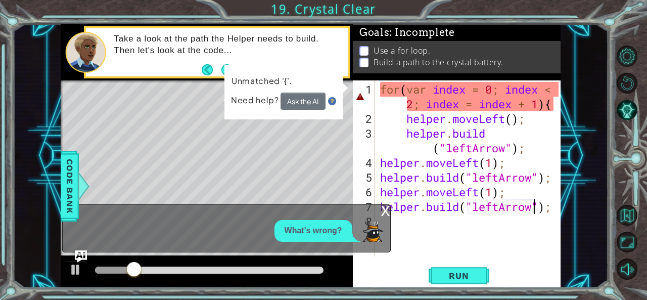
click at [553, 103] on div "for ( var index = 0 ; index < 2 ; index = index + 1 ) { helper . moveLeft ( ) ;…" at bounding box center [470, 192] width 185 height 220
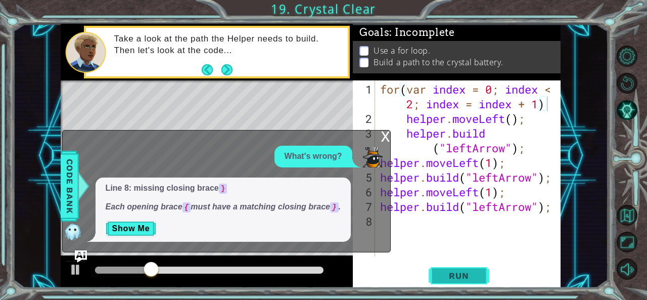
click at [463, 270] on span "Run" at bounding box center [458, 275] width 40 height 10
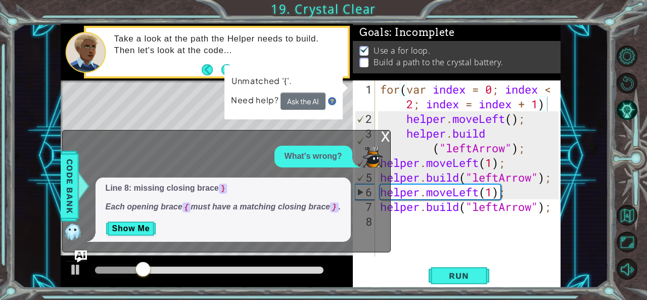
click at [383, 134] on div "x" at bounding box center [385, 135] width 9 height 10
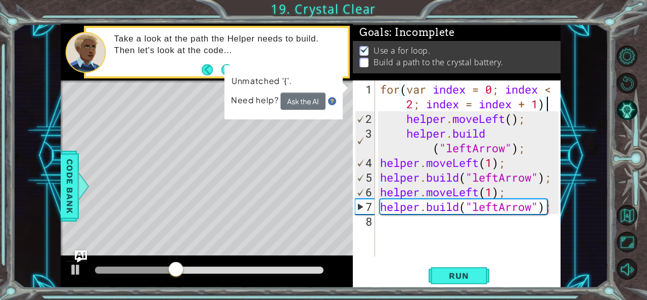
click at [547, 99] on div "for ( var index = 0 ; index < 2 ; index = index + 1 ) helper . moveLeft ( ) ; h…" at bounding box center [470, 192] width 185 height 220
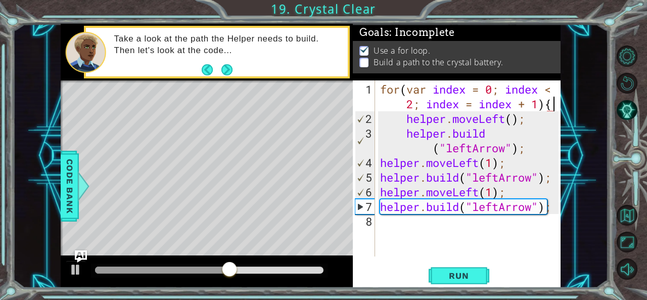
click at [377, 161] on div "for(var index = 0; index < 2; index = index + 1){ 1 2 3 4 5 6 7 8 for ( var ind…" at bounding box center [456, 168] width 206 height 176
click at [381, 163] on div "for ( var index = 0 ; index < 2 ; index = index + 1 ) { helper . moveLeft ( ) ;…" at bounding box center [470, 192] width 185 height 220
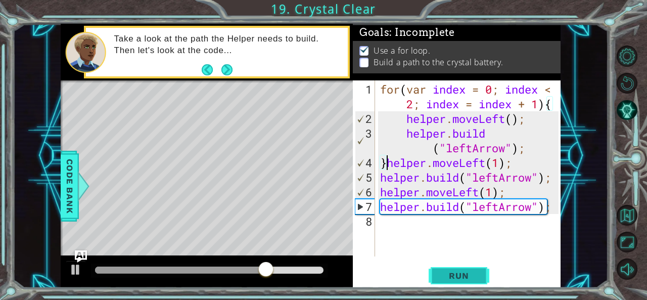
type textarea "}helper.moveLeft(1);"
click at [456, 274] on span "Run" at bounding box center [458, 275] width 40 height 10
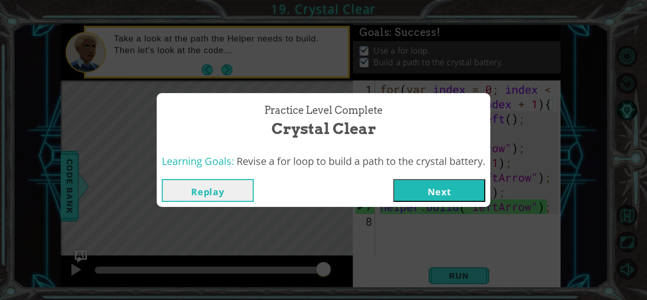
click at [217, 185] on button "Replay" at bounding box center [208, 190] width 92 height 23
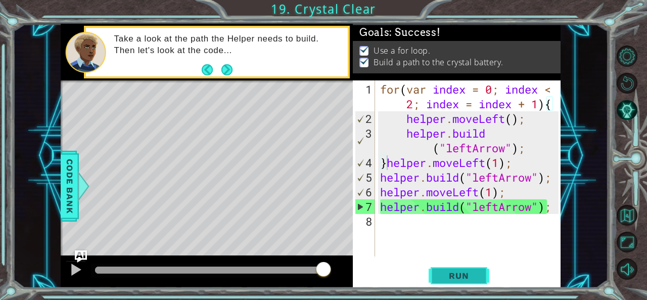
click at [458, 277] on span "Run" at bounding box center [458, 275] width 40 height 10
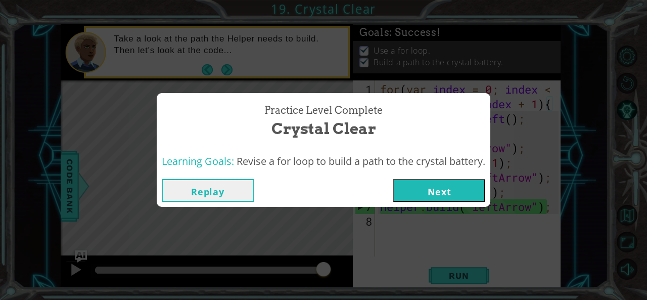
click at [459, 191] on button "Next" at bounding box center [439, 190] width 92 height 23
